Goal: Complete application form: Complete application form

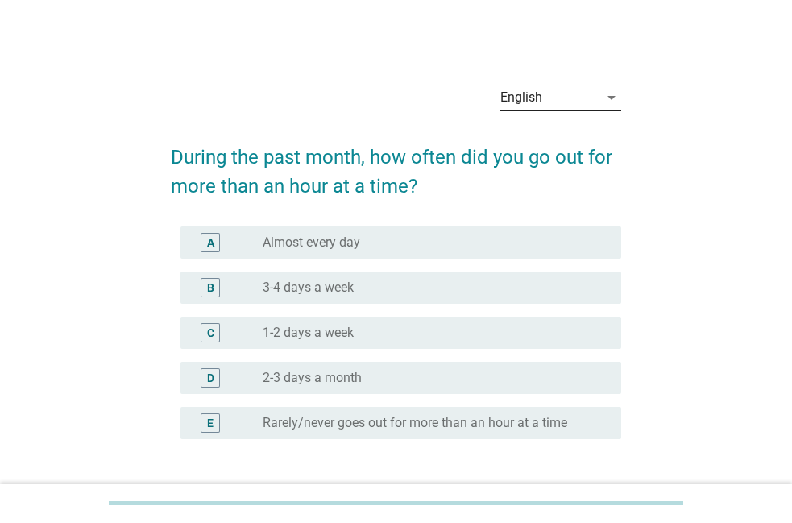
click at [583, 103] on div "English" at bounding box center [549, 98] width 98 height 26
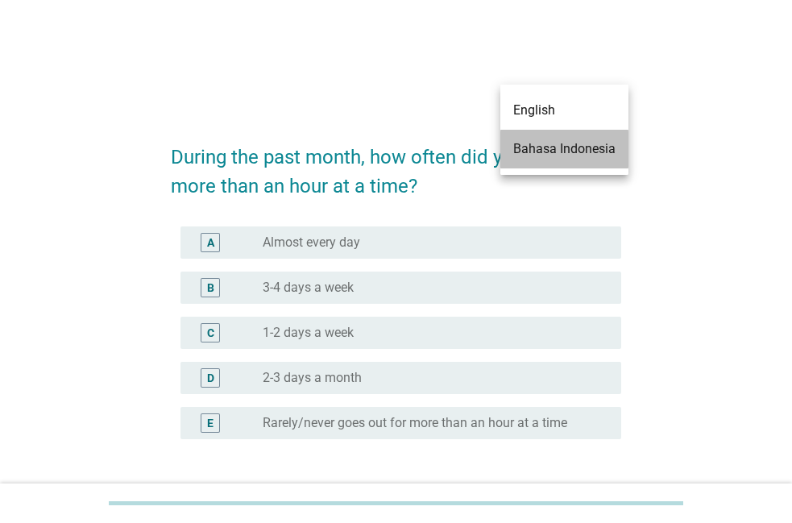
click at [568, 135] on div "Bahasa Indonesia" at bounding box center [564, 149] width 102 height 39
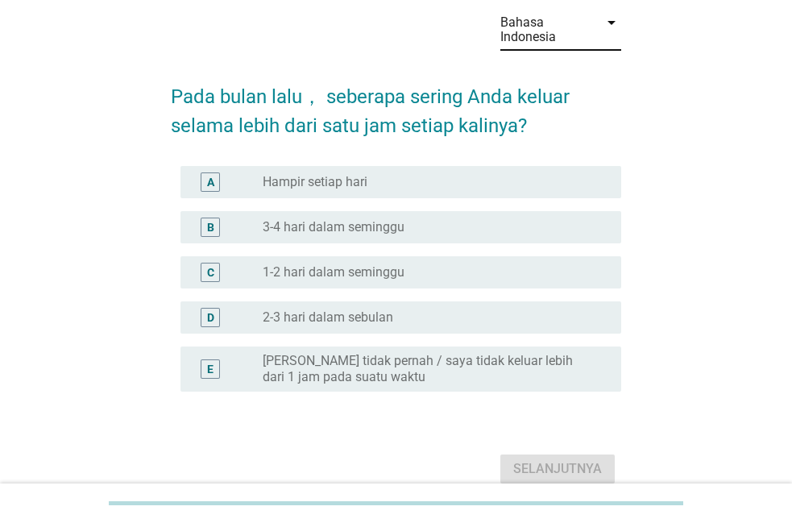
scroll to position [82, 0]
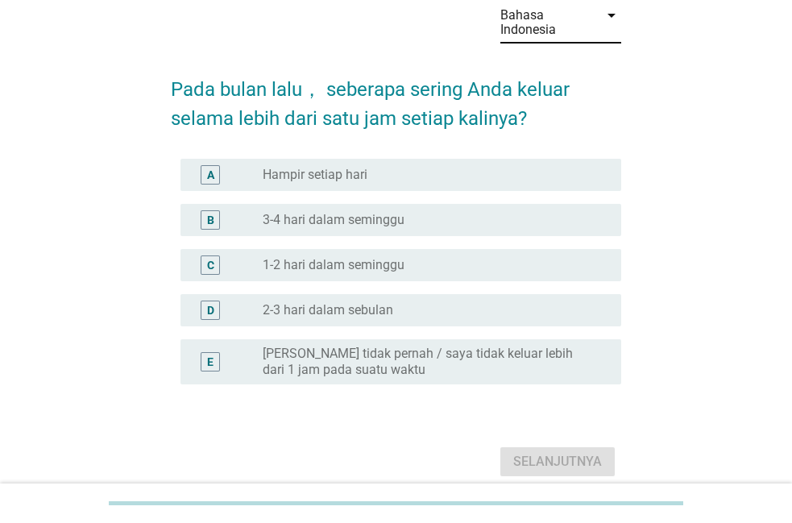
click at [513, 180] on div "radio_button_unchecked Hampir setiap hari" at bounding box center [429, 175] width 333 height 16
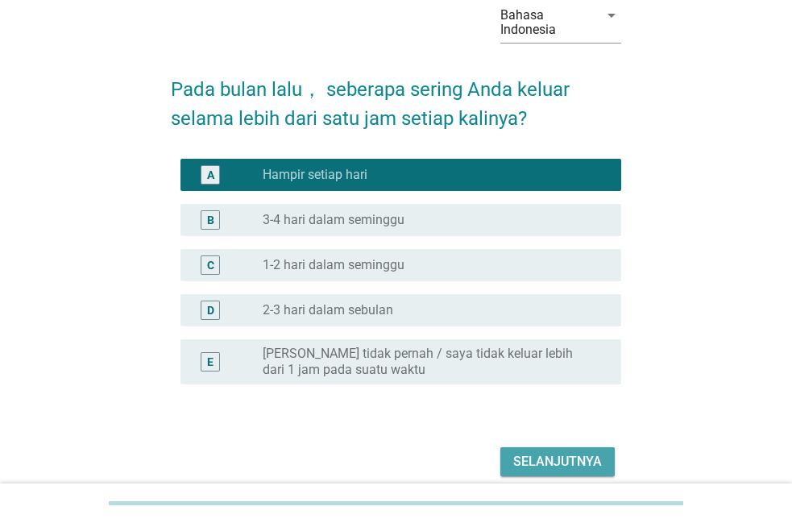
click at [577, 462] on div "Selanjutnya" at bounding box center [557, 461] width 89 height 19
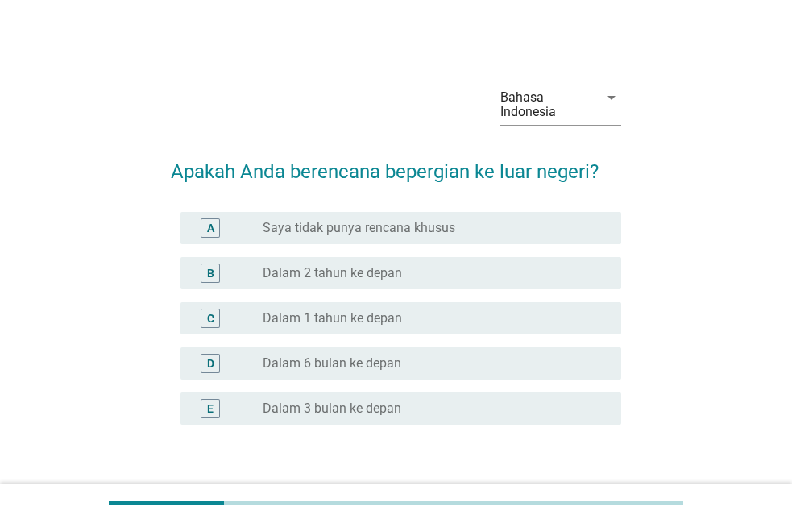
click at [548, 230] on div "radio_button_unchecked Saya tidak punya rencana khusus" at bounding box center [429, 228] width 333 height 16
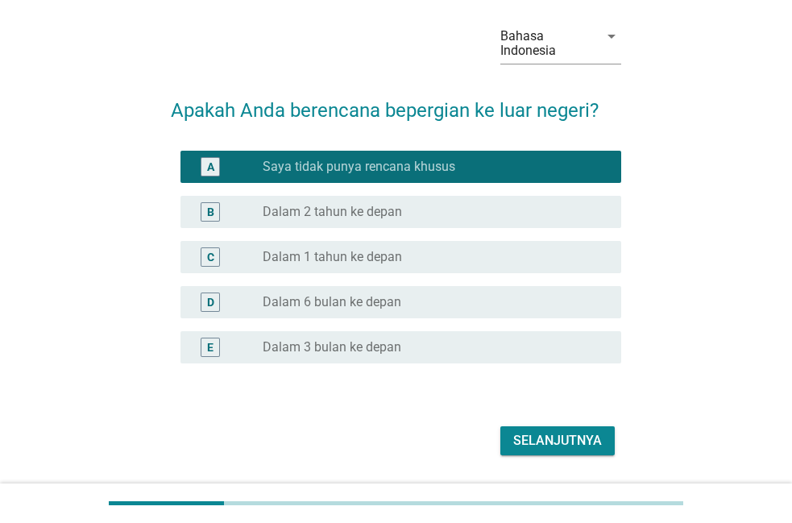
scroll to position [82, 0]
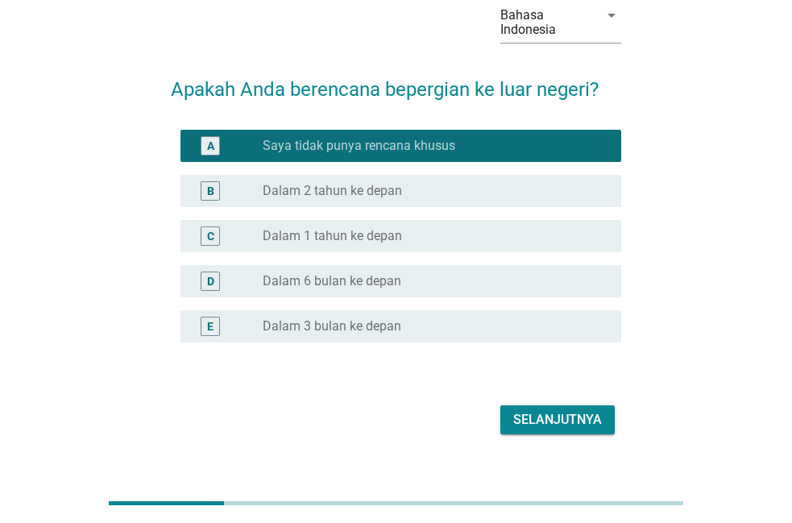
click at [580, 416] on div "Selanjutnya" at bounding box center [557, 419] width 89 height 19
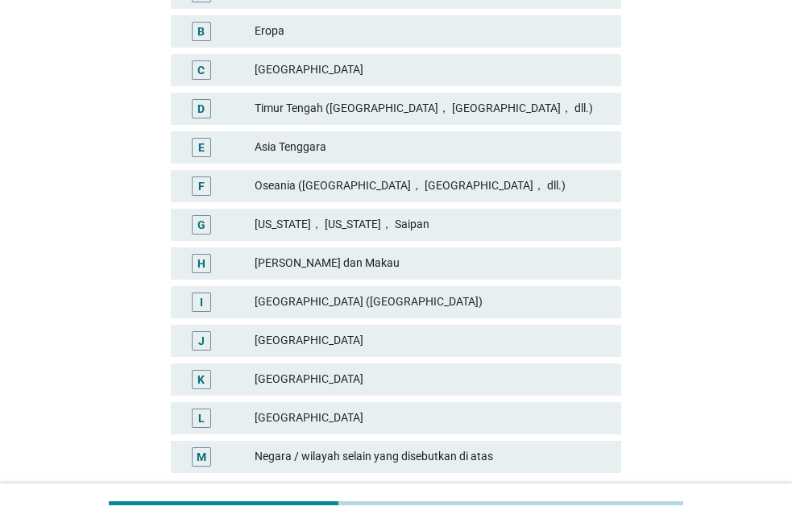
scroll to position [329, 0]
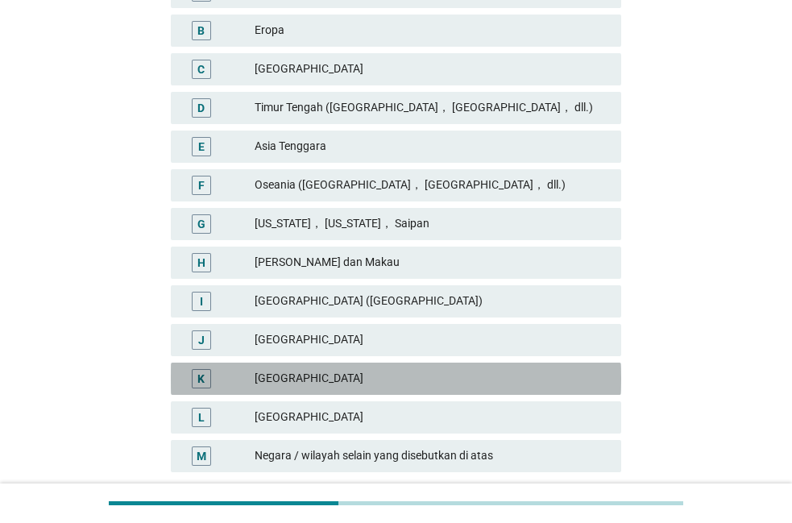
click at [565, 379] on div "[GEOGRAPHIC_DATA]" at bounding box center [431, 378] width 354 height 19
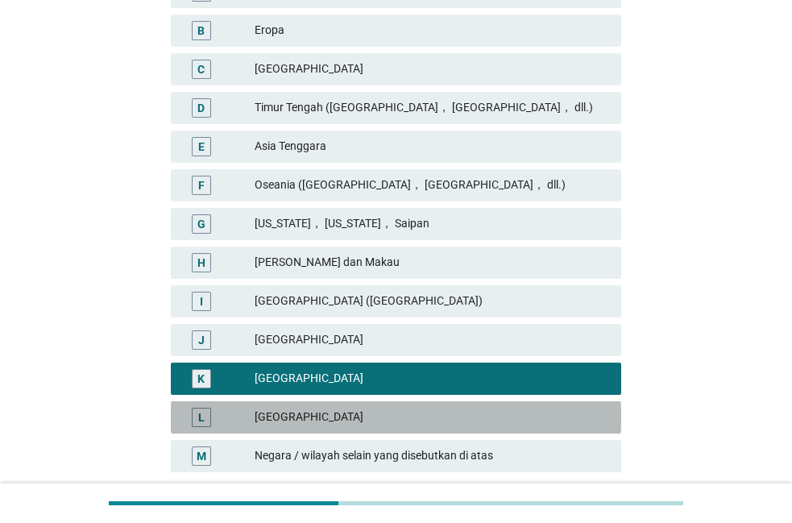
click at [556, 408] on div "[GEOGRAPHIC_DATA]" at bounding box center [431, 416] width 354 height 19
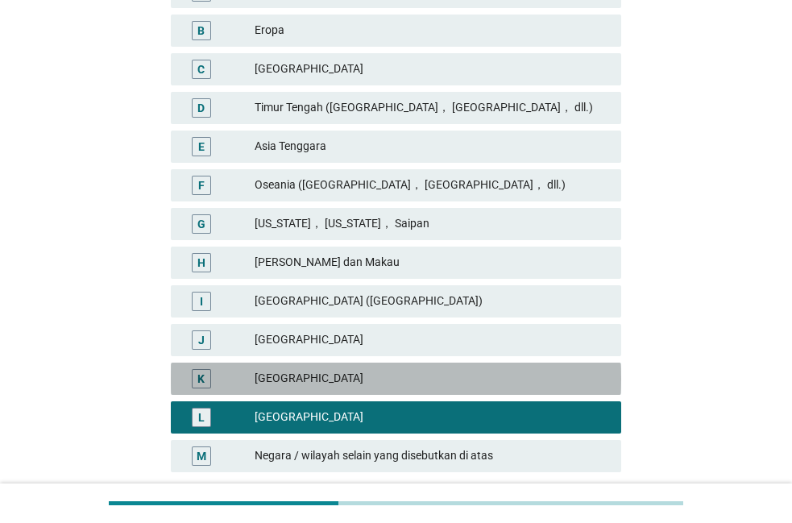
click at [570, 377] on div "[GEOGRAPHIC_DATA]" at bounding box center [431, 378] width 354 height 19
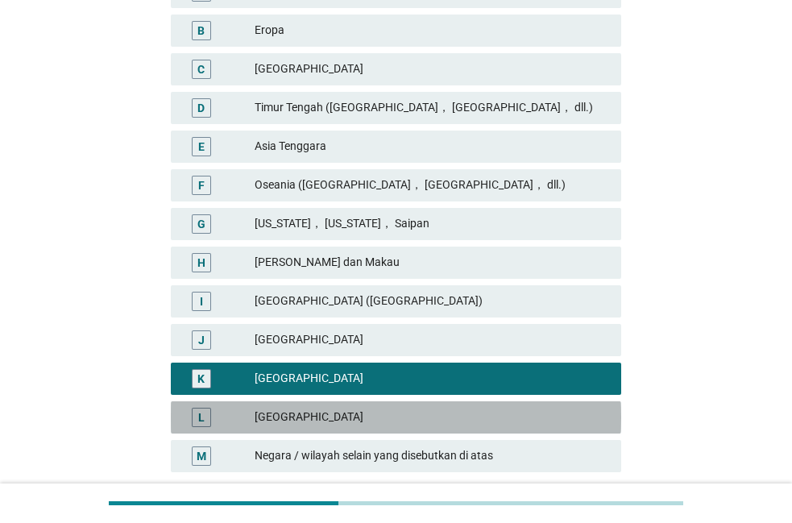
click at [559, 415] on div "[GEOGRAPHIC_DATA]" at bounding box center [431, 416] width 354 height 19
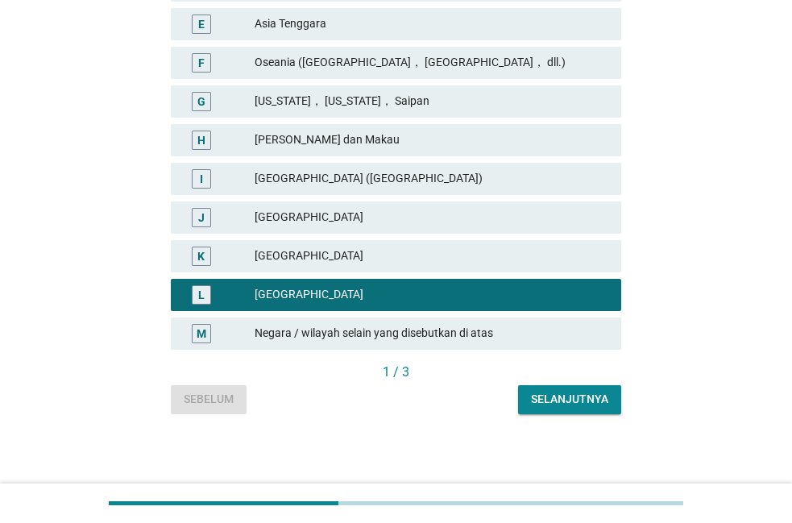
scroll to position [453, 0]
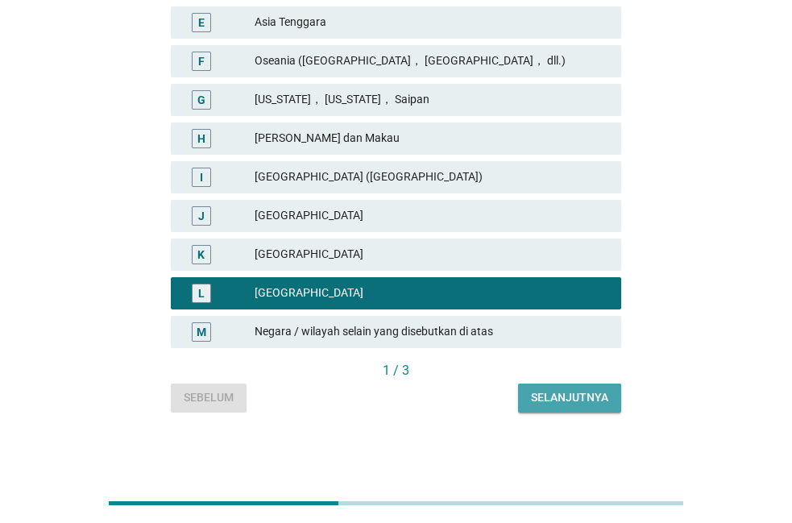
click at [570, 388] on button "Selanjutnya" at bounding box center [569, 397] width 103 height 29
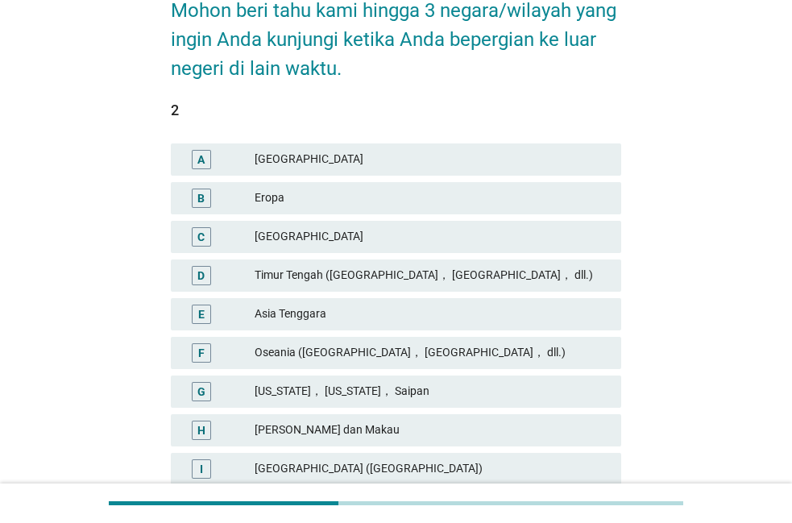
scroll to position [164, 0]
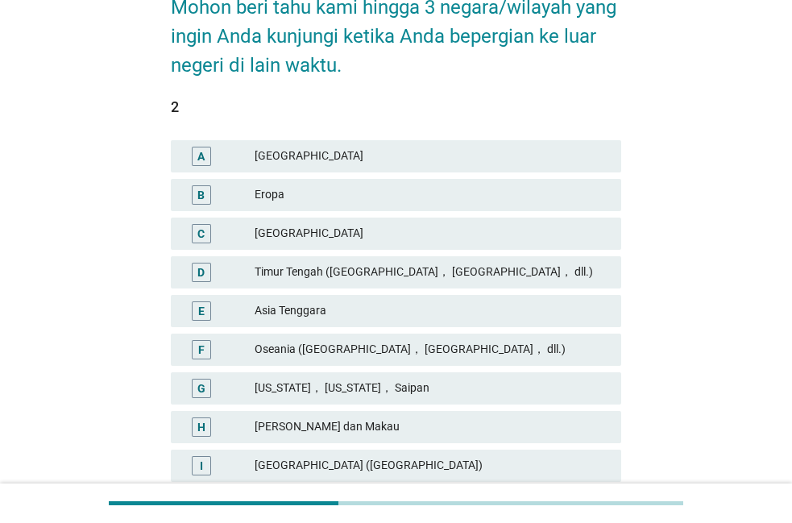
click at [540, 196] on div "Eropa" at bounding box center [431, 194] width 354 height 19
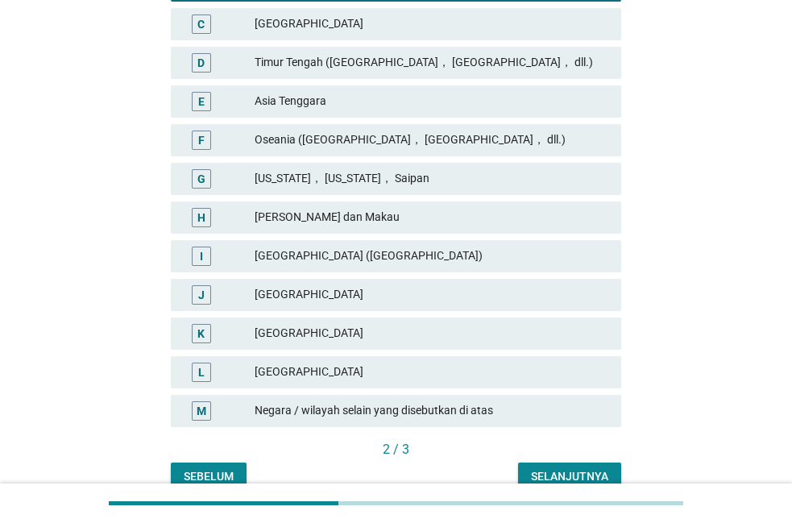
scroll to position [453, 0]
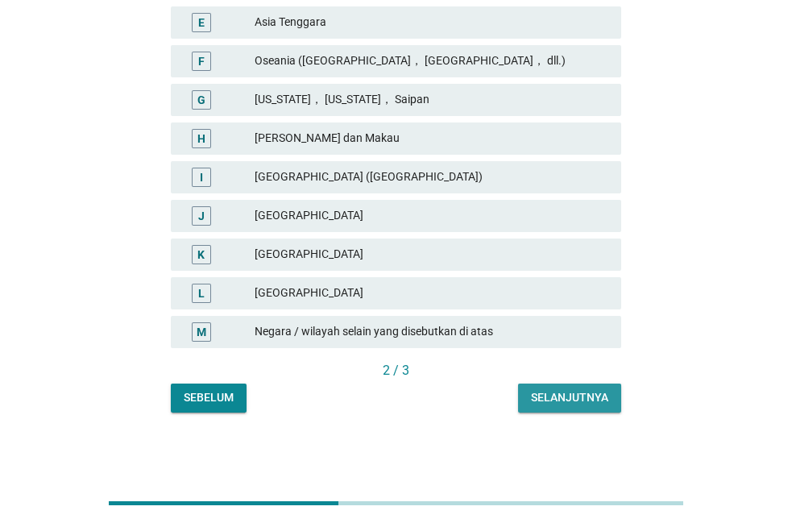
click at [592, 385] on button "Selanjutnya" at bounding box center [569, 397] width 103 height 29
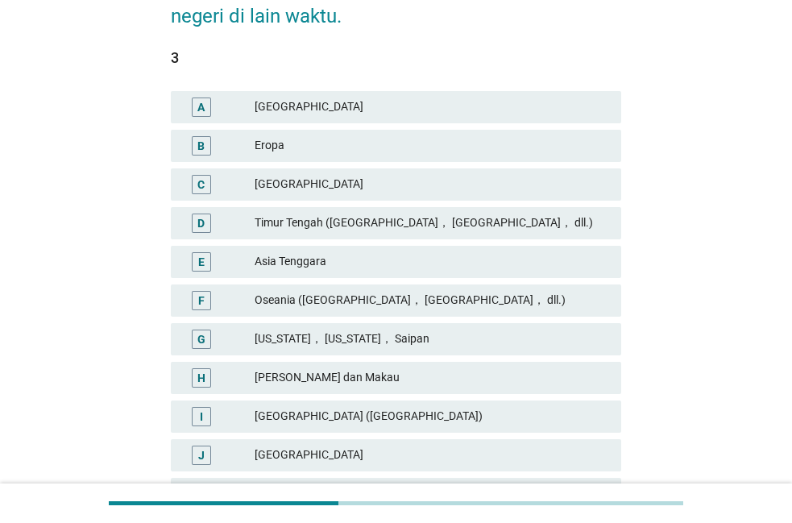
scroll to position [329, 0]
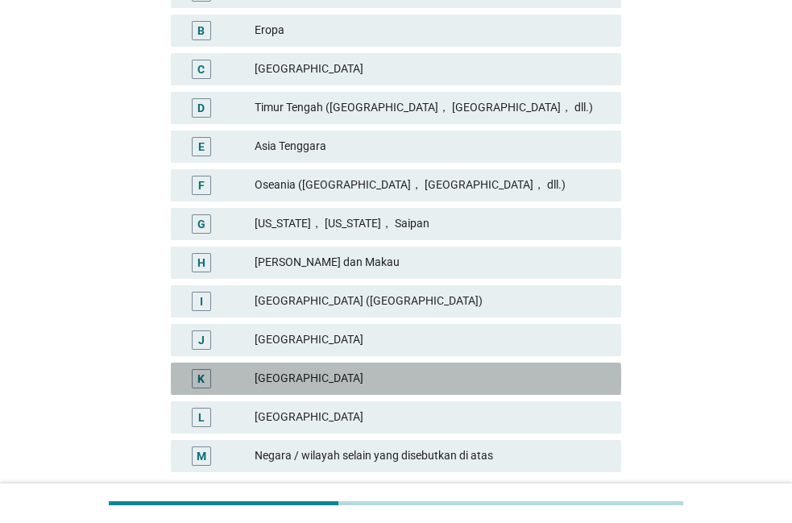
click at [548, 374] on div "[GEOGRAPHIC_DATA]" at bounding box center [431, 378] width 354 height 19
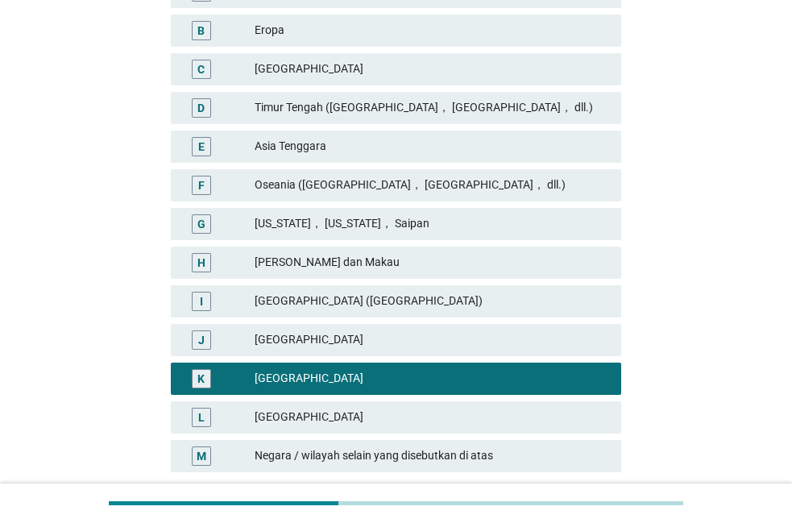
scroll to position [453, 0]
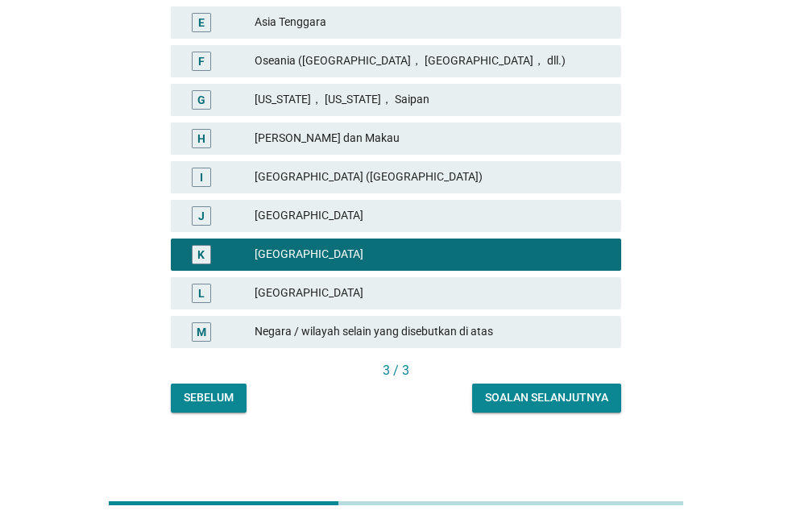
click at [561, 383] on button "Soalan selanjutnya" at bounding box center [546, 397] width 149 height 29
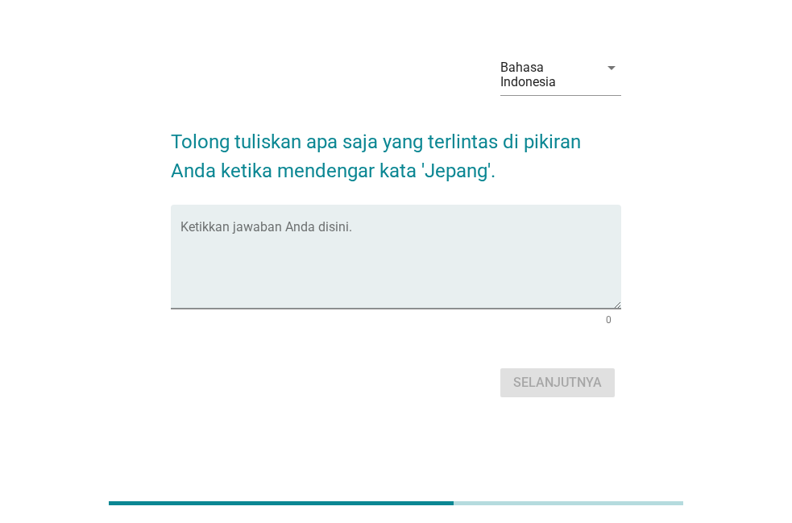
scroll to position [0, 0]
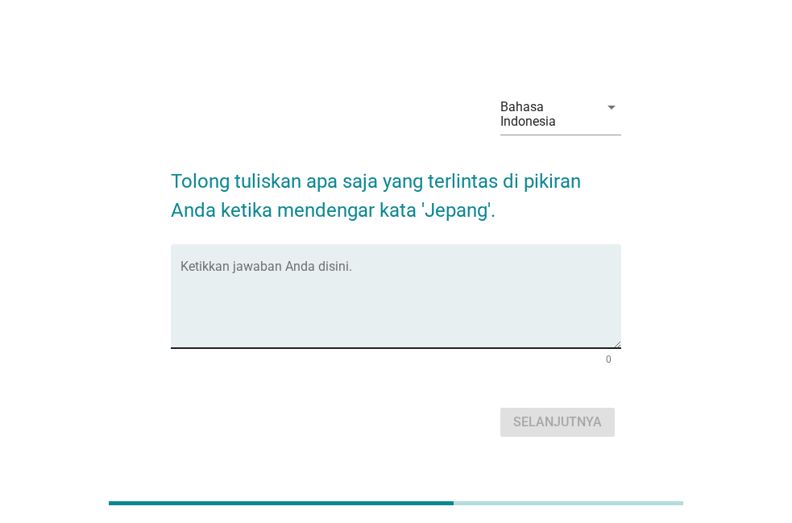
click at [503, 315] on textarea "Ketikkan jawaban Anda disini." at bounding box center [400, 305] width 441 height 85
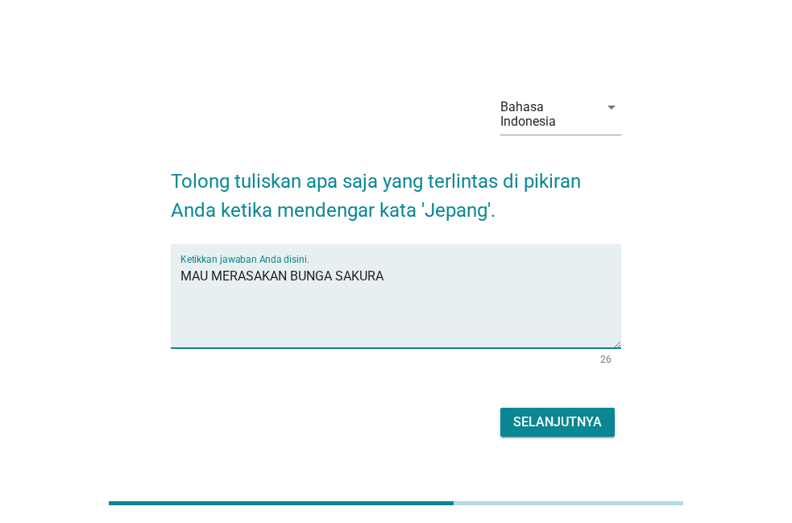
type textarea "MAU MERASAKAN BUNGA SAKURA"
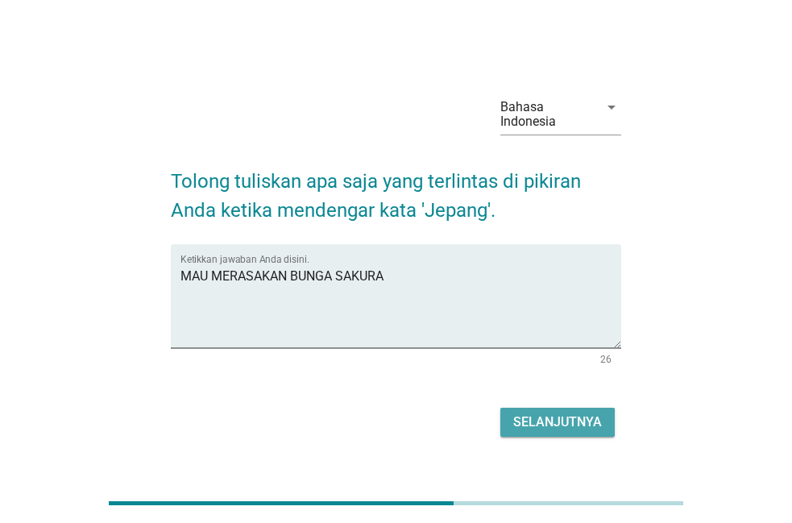
click at [570, 416] on button "Selanjutnya" at bounding box center [557, 421] width 114 height 29
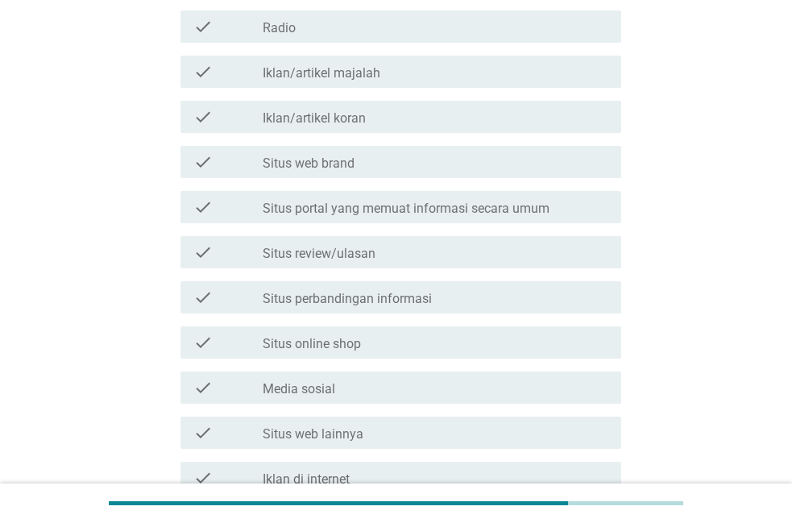
scroll to position [411, 0]
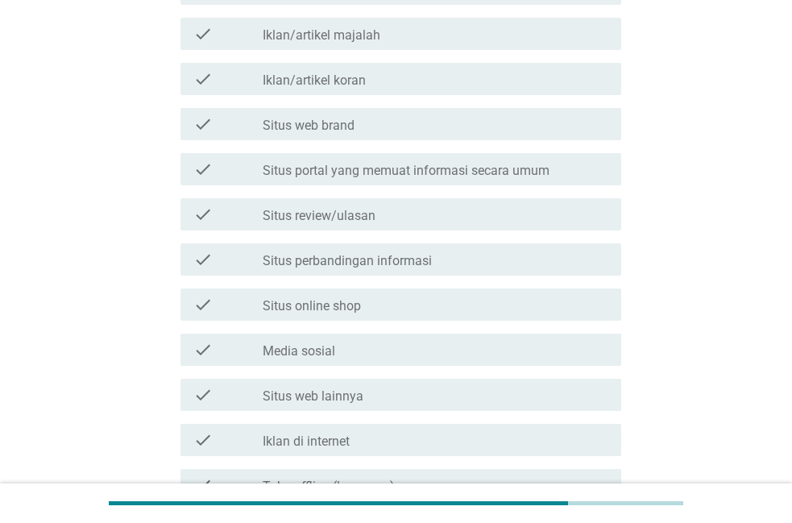
click at [458, 348] on div "check_box_outline_blank Media sosial" at bounding box center [435, 349] width 345 height 19
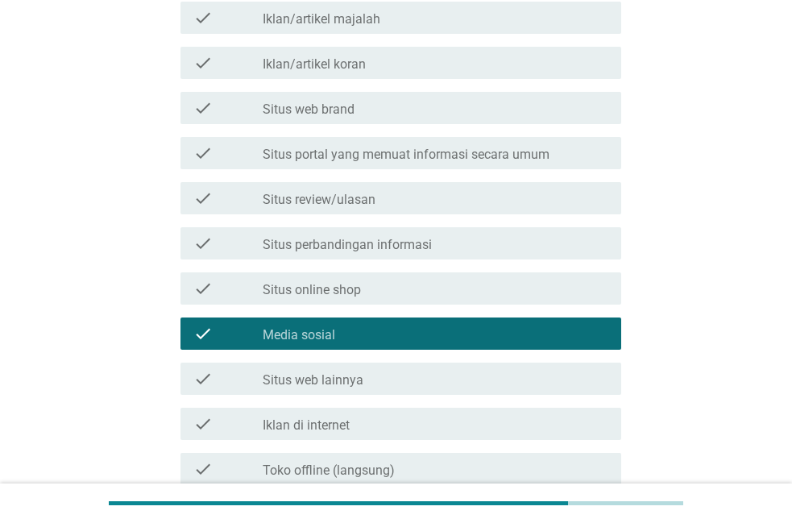
scroll to position [622, 0]
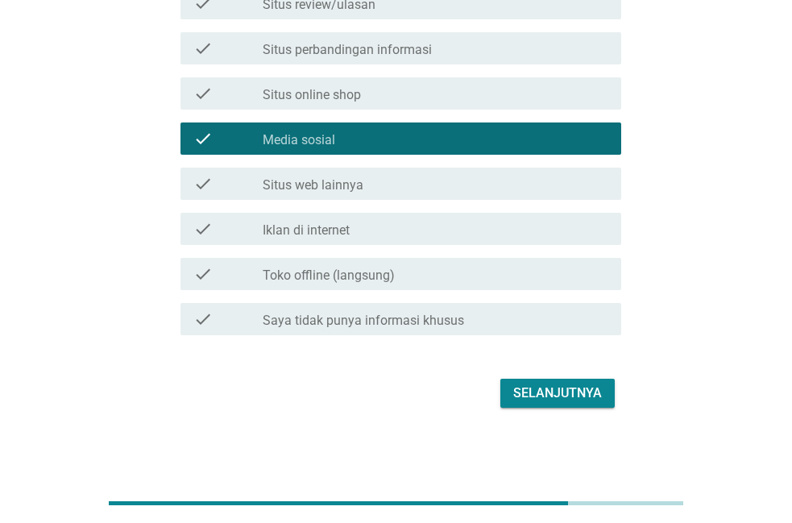
click at [544, 384] on div "Selanjutnya" at bounding box center [557, 392] width 89 height 19
